Goal: Transaction & Acquisition: Purchase product/service

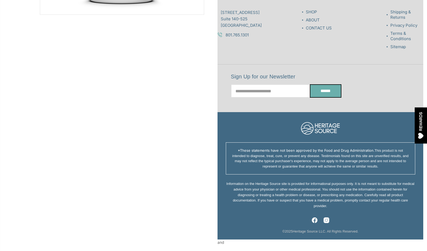
scroll to position [190, 0]
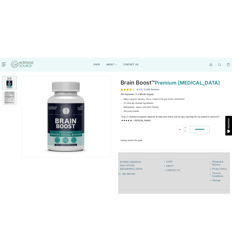
scroll to position [200, 0]
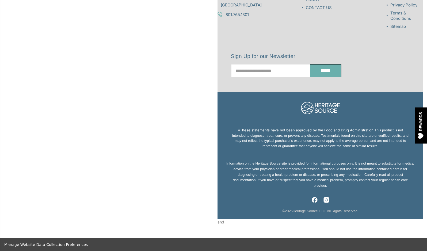
click at [220, 223] on section "Brain Boost™ Premium Nootropic (4.3/5, 12,988 Reviews) 150 Capsules | 1-2 Month…" at bounding box center [320, 29] width 214 height 390
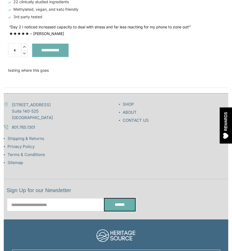
scroll to position [394, 0]
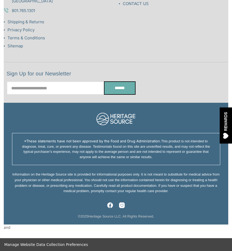
click at [8, 228] on section "Brain Boost™ Premium Nootropic (4.3/5, 12,988 Reviews) 150 Capsules | 1-2 Month…" at bounding box center [116, 33] width 224 height 394
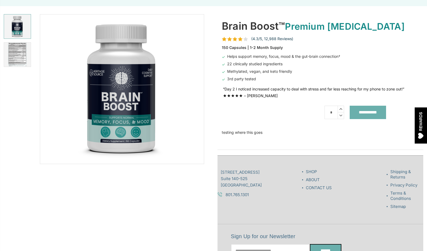
scroll to position [23, 0]
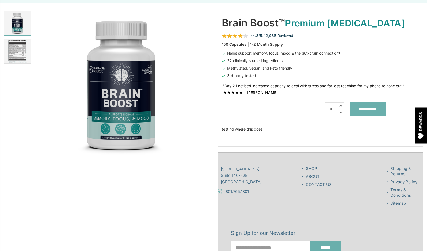
drag, startPoint x: 269, startPoint y: 130, endPoint x: 214, endPoint y: 128, distance: 55.4
click at [214, 128] on section "Brain Boost™ Premium Nootropic (4.3/5, 12,988 Reviews) 150 Capsules | 1-2 Month…" at bounding box center [320, 206] width 214 height 390
click at [222, 129] on div "Brain Boost™ Premium Nootropic (4.3/5, 12,988 Reviews) 150 Capsules | 1-2 Month…" at bounding box center [320, 75] width 197 height 121
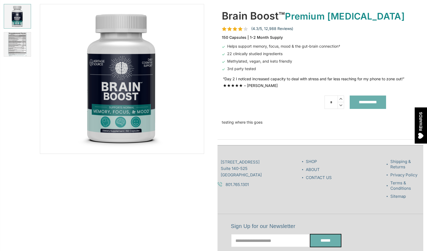
scroll to position [28, 0]
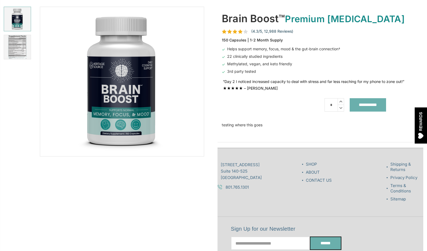
click at [243, 57] on span "22 clinically studied ingredients" at bounding box center [254, 56] width 55 height 5
click at [234, 125] on div "Brain Boost™ Premium Nootropic (4.3/5, 12,988 Reviews) 150 Capsules | 1-2 Month…" at bounding box center [320, 71] width 197 height 121
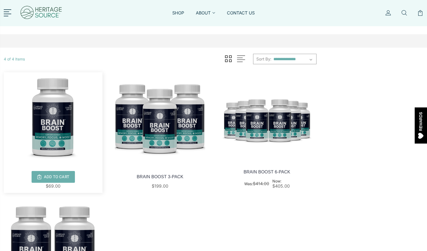
click at [51, 131] on img at bounding box center [53, 117] width 99 height 90
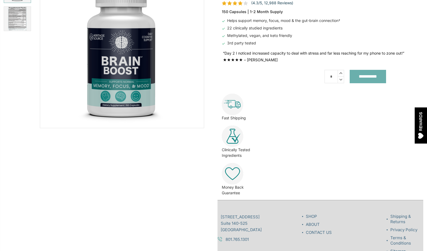
scroll to position [39, 0]
